Goal: Task Accomplishment & Management: Manage account settings

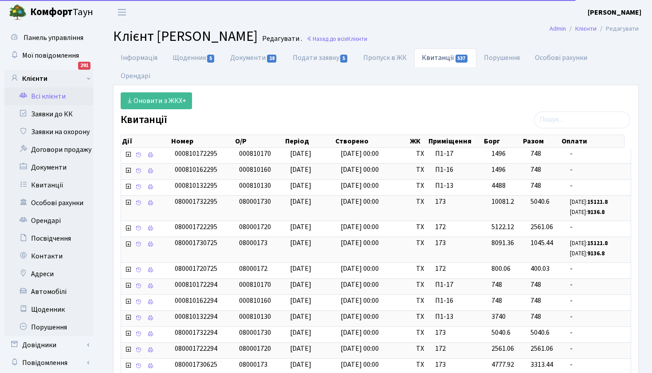
select select "25"
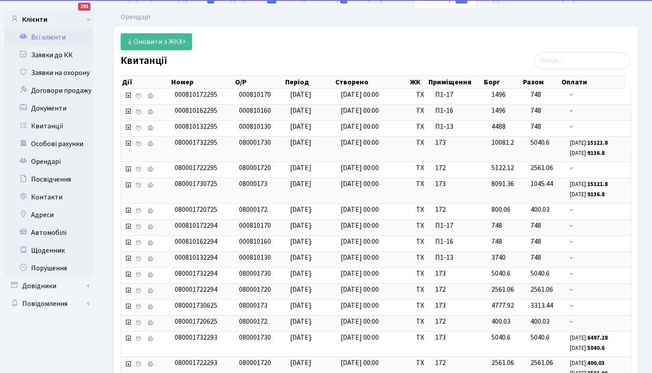
click at [54, 35] on link "Всі клієнти" at bounding box center [48, 37] width 89 height 18
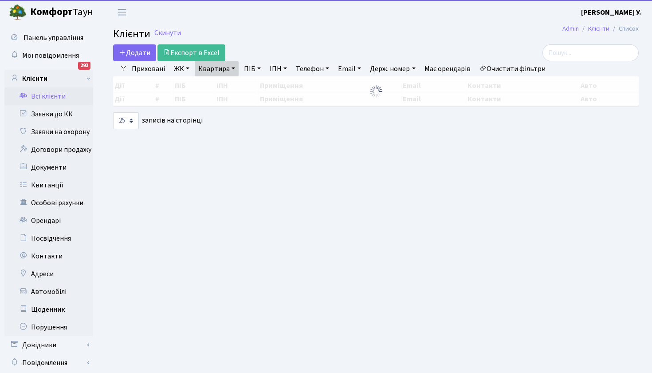
select select "25"
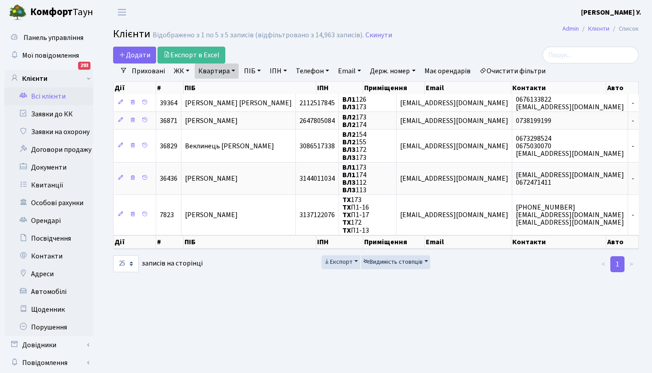
click at [235, 72] on link "Квартира" at bounding box center [217, 70] width 44 height 15
type input "176"
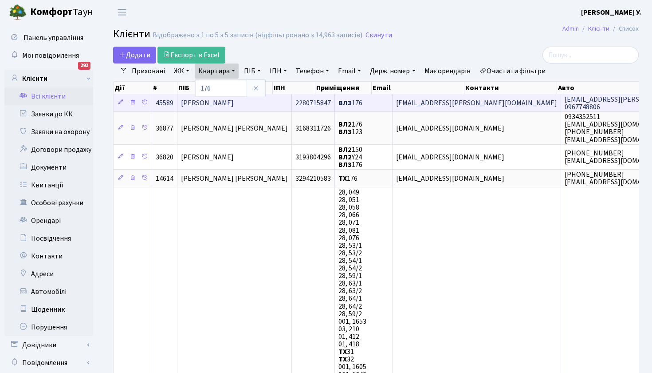
click at [234, 103] on span "[PERSON_NAME]" at bounding box center [207, 103] width 53 height 10
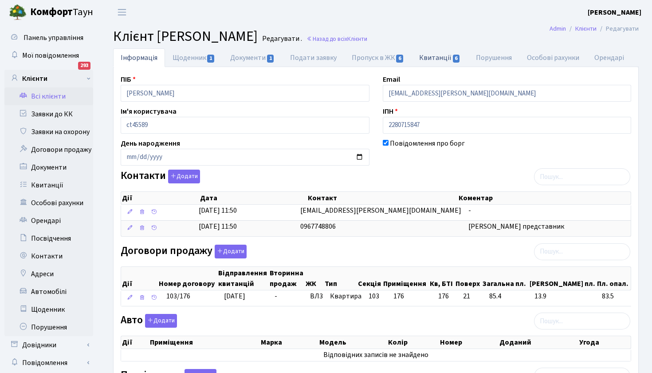
click at [432, 55] on link "Квитанції 6" at bounding box center [440, 57] width 56 height 18
select select "25"
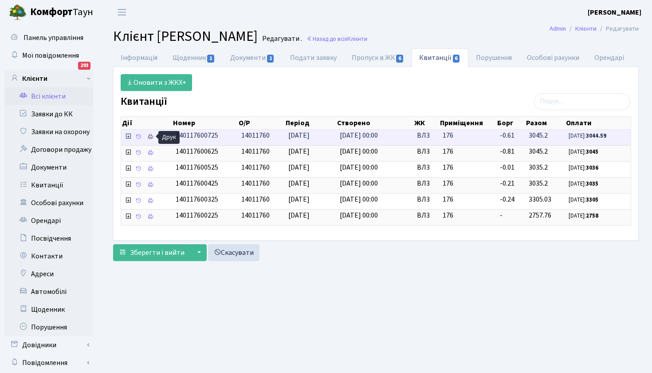
click at [149, 135] on icon at bounding box center [150, 136] width 6 height 6
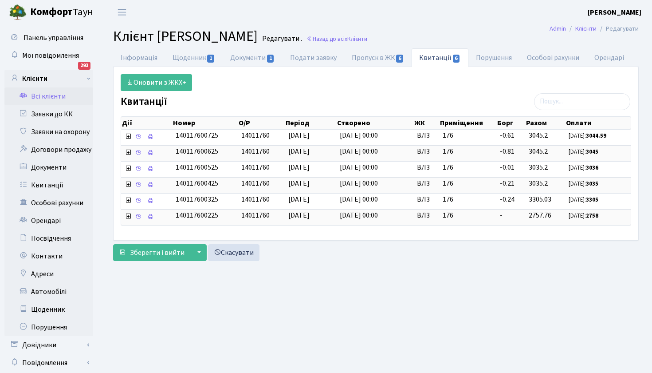
click at [41, 96] on link "Всі клієнти" at bounding box center [48, 96] width 89 height 18
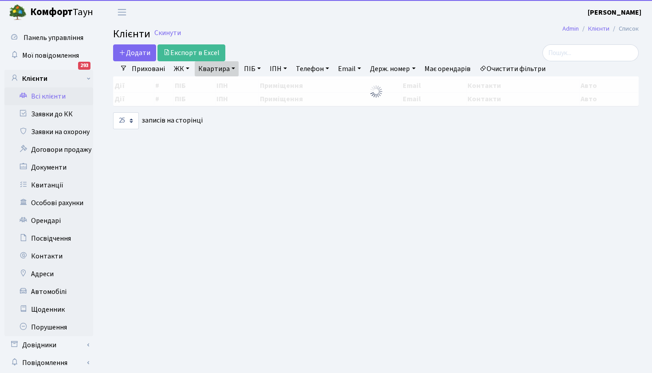
select select "25"
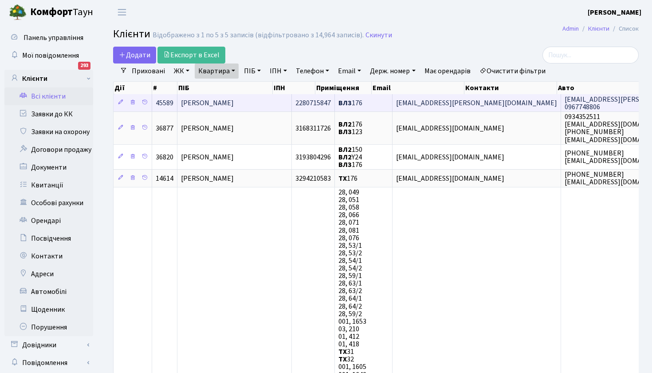
click at [234, 102] on span "[PERSON_NAME]" at bounding box center [207, 103] width 53 height 10
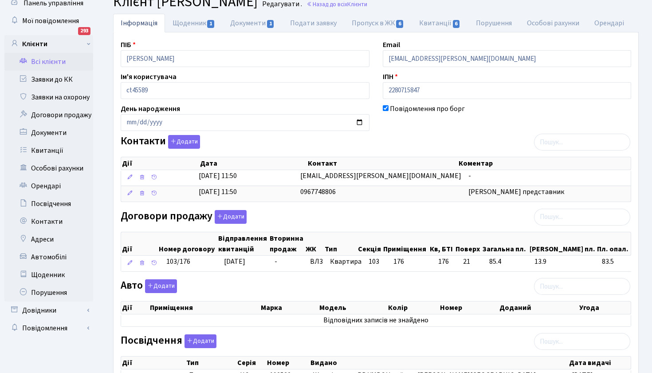
scroll to position [36, 0]
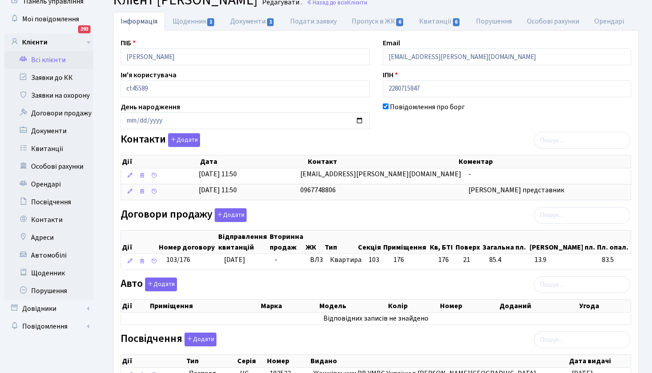
click at [41, 59] on link "Всі клієнти" at bounding box center [48, 60] width 89 height 18
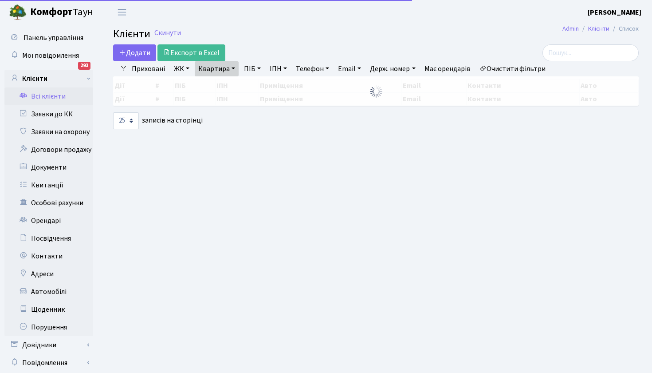
select select "25"
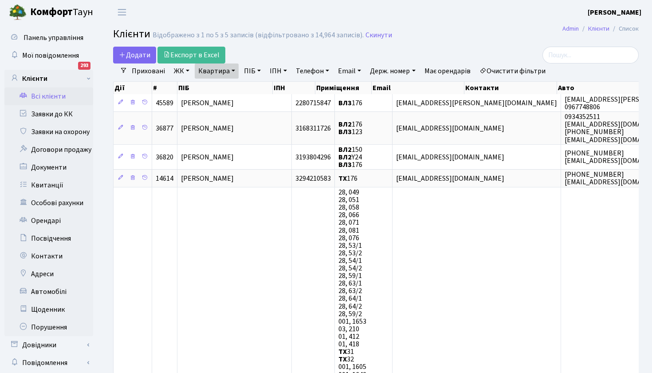
click at [236, 70] on link "Квартира" at bounding box center [217, 70] width 44 height 15
type input "218"
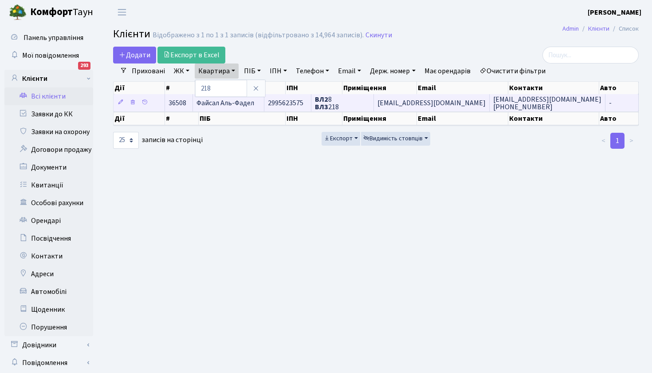
click at [232, 103] on span "Файсал Аль-Фадел" at bounding box center [225, 103] width 58 height 10
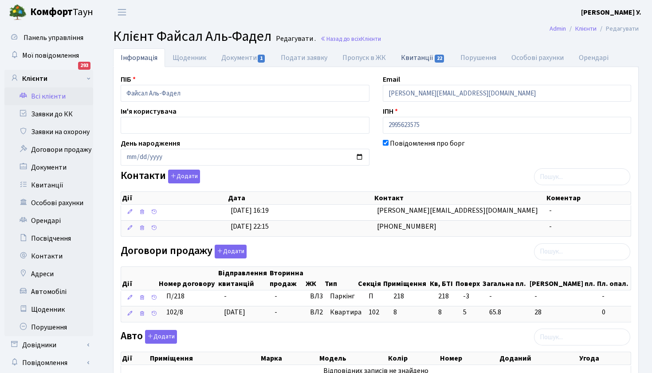
click at [422, 59] on link "Квитанції 22" at bounding box center [422, 57] width 59 height 18
select select "25"
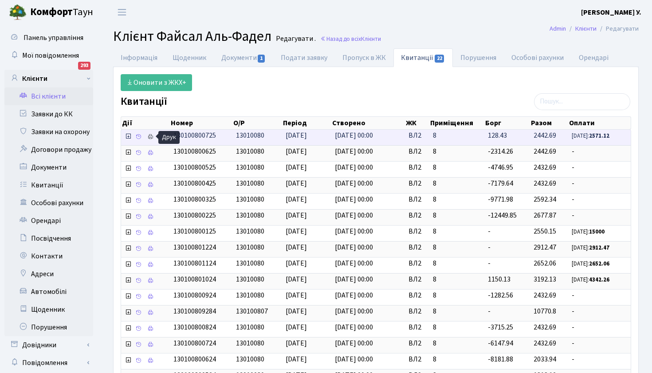
click at [149, 134] on icon at bounding box center [150, 136] width 6 height 6
